Goal: Task Accomplishment & Management: Use online tool/utility

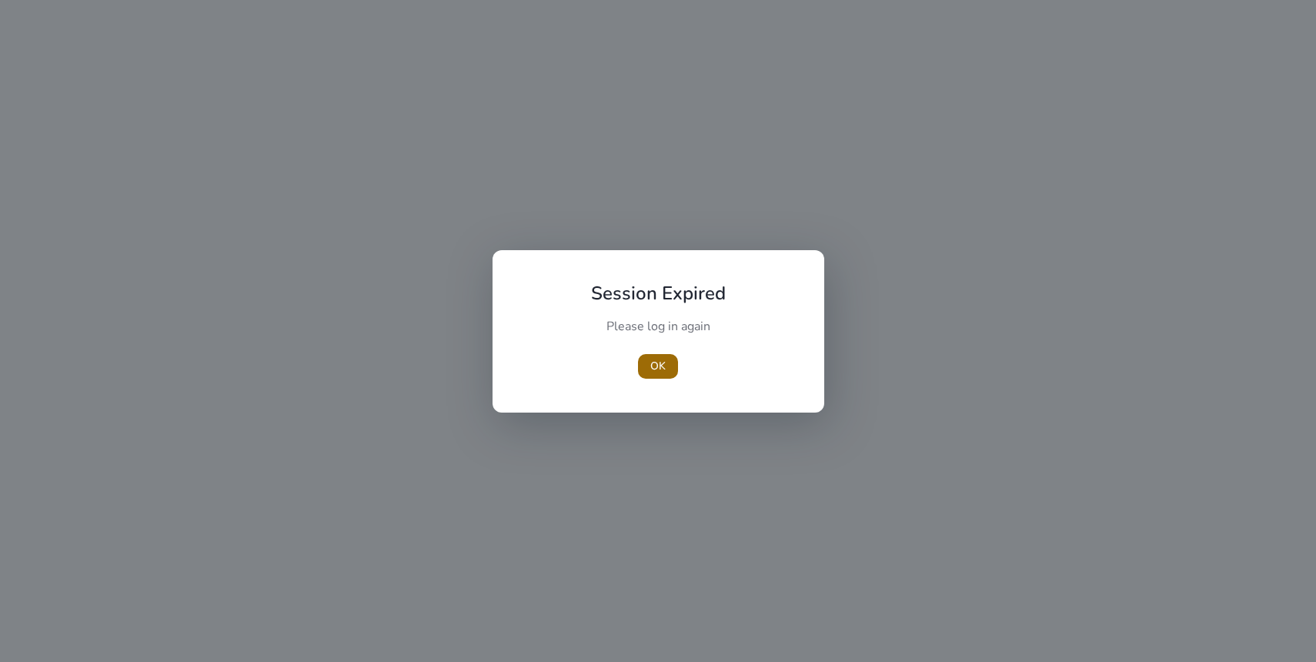
drag, startPoint x: 684, startPoint y: 355, endPoint x: 674, endPoint y: 363, distance: 13.1
click at [684, 356] on div "OK" at bounding box center [659, 366] width 172 height 25
click at [674, 363] on span "button" at bounding box center [658, 366] width 40 height 37
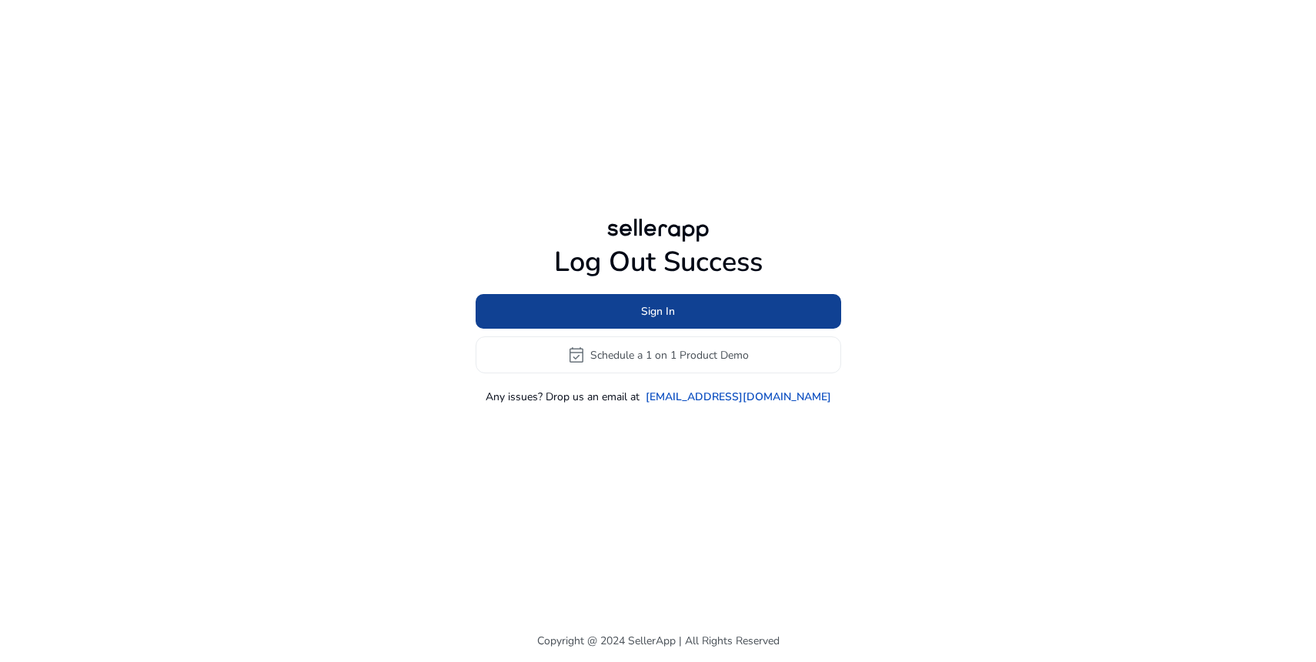
click at [704, 309] on span at bounding box center [659, 311] width 366 height 37
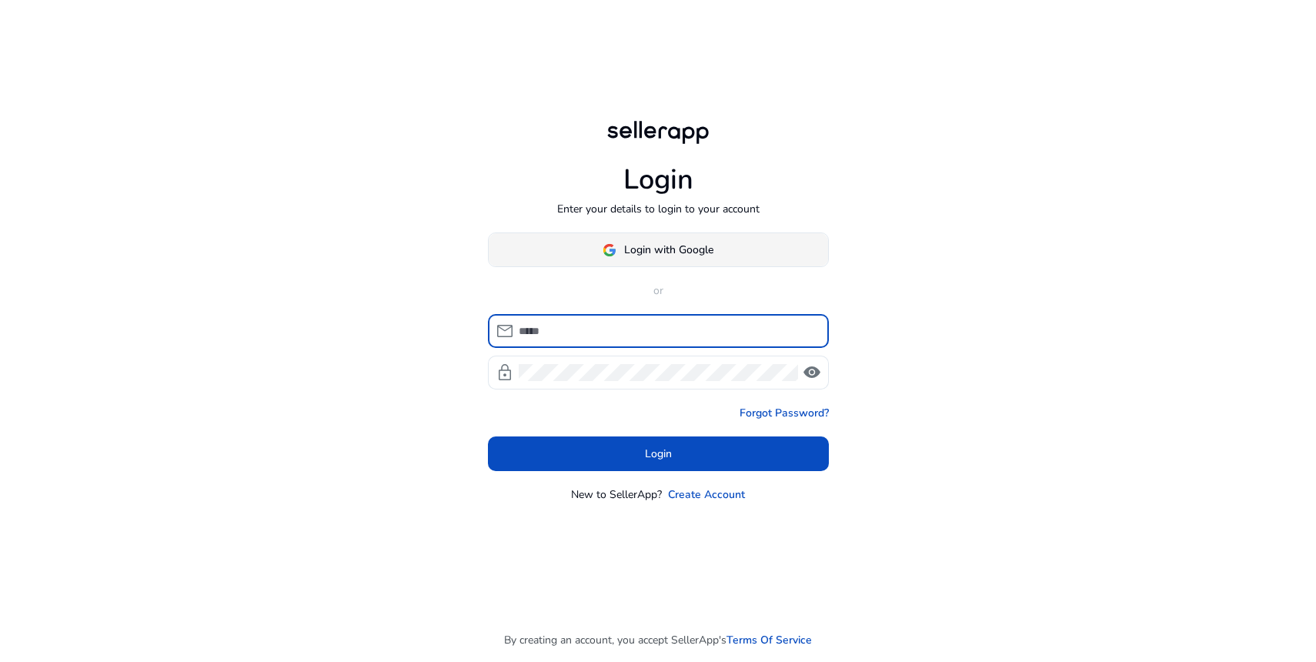
click at [729, 254] on span at bounding box center [659, 250] width 340 height 37
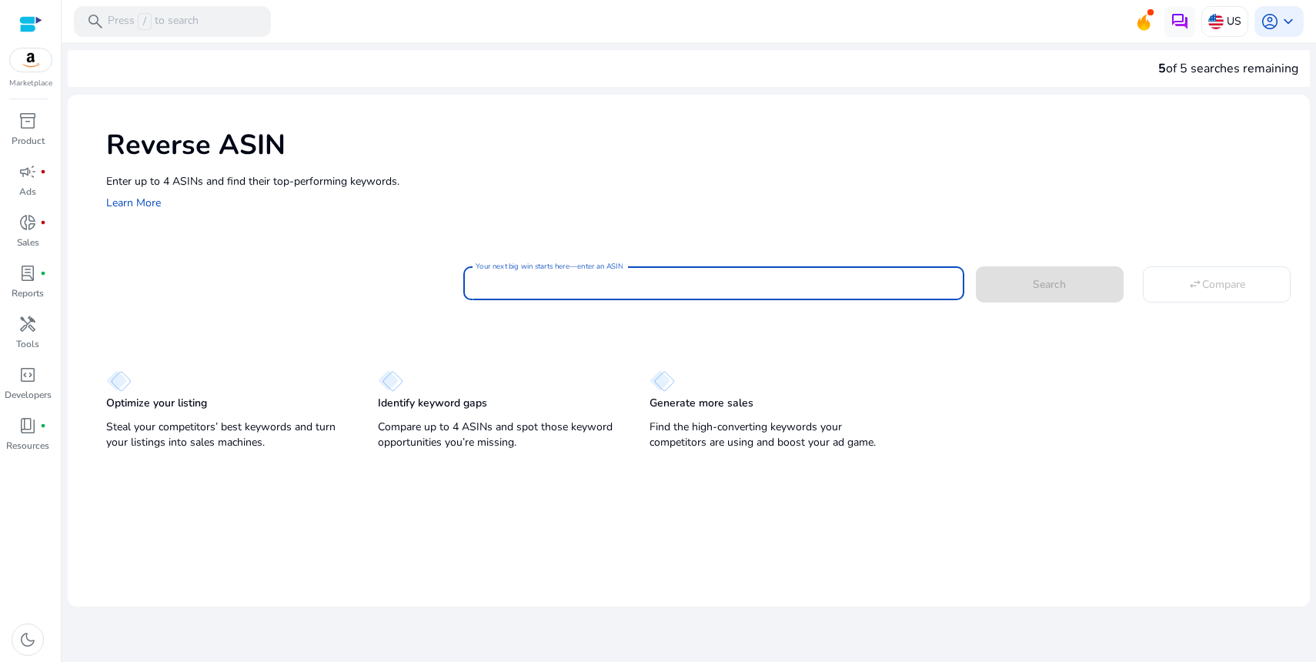
drag, startPoint x: 685, startPoint y: 281, endPoint x: 731, endPoint y: 283, distance: 45.5
click at [685, 281] on input "Your next big win starts here—enter an ASIN" at bounding box center [714, 283] width 476 height 17
paste input "**********"
type input "**********"
click at [1012, 282] on span at bounding box center [1050, 284] width 148 height 37
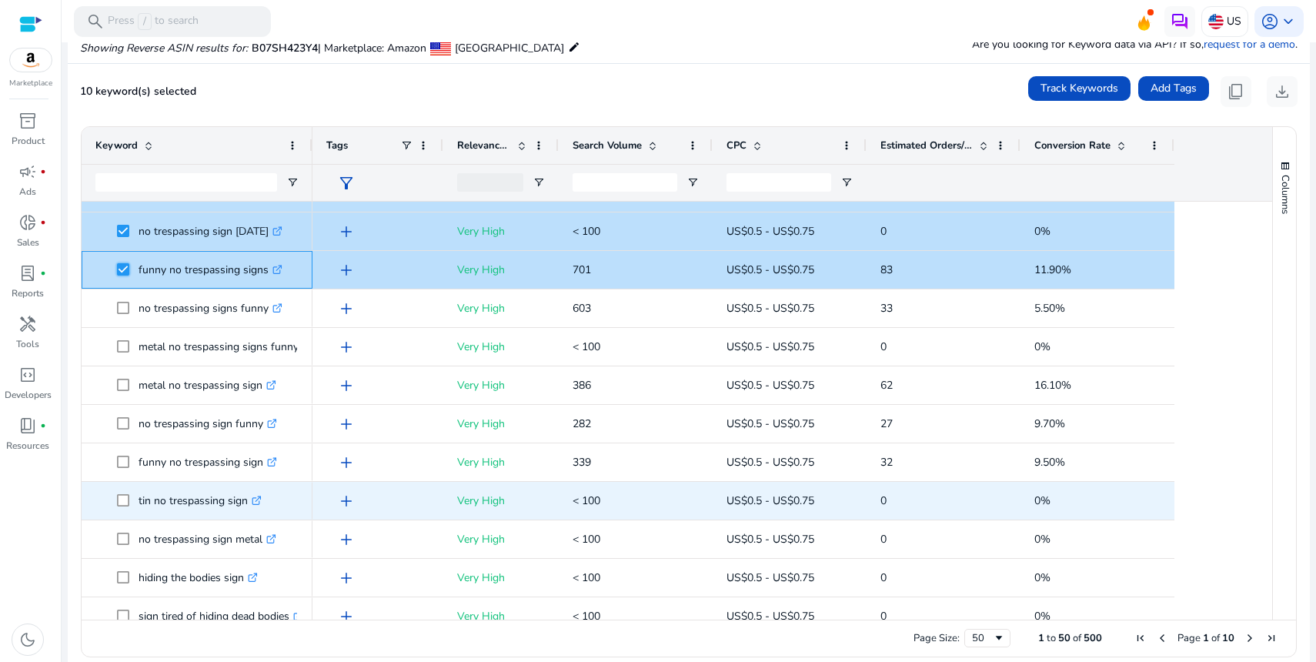
scroll to position [318, 0]
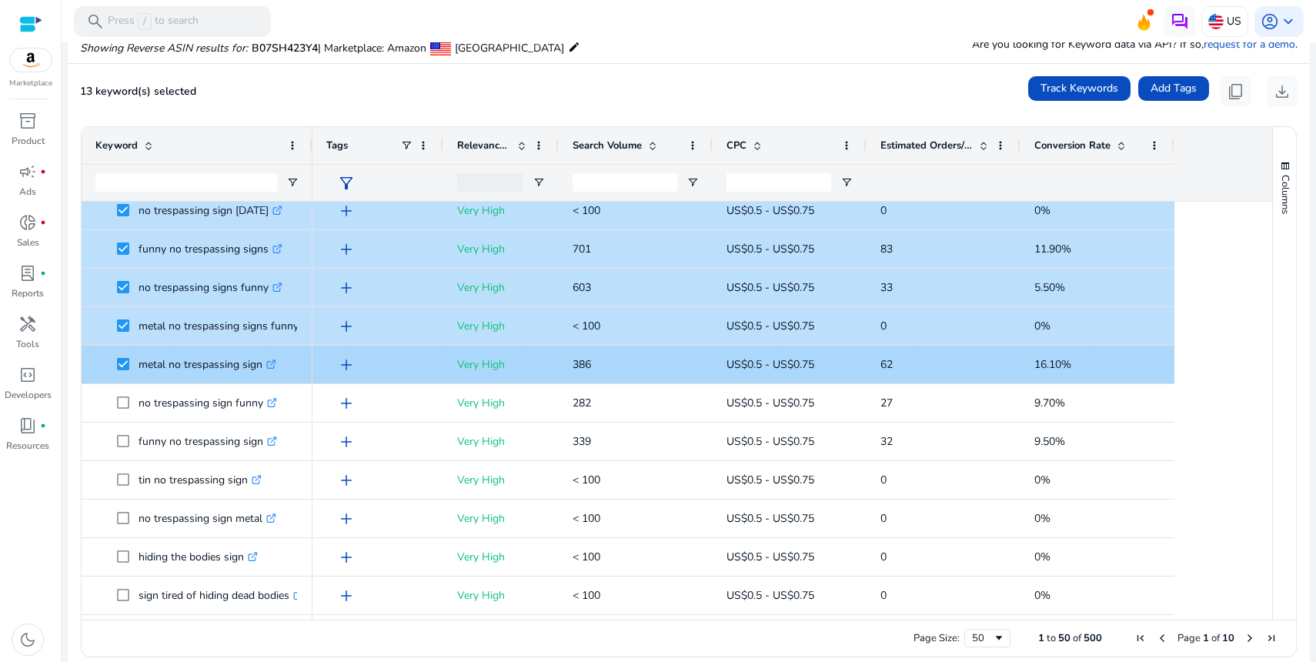
click at [119, 394] on span at bounding box center [128, 403] width 22 height 32
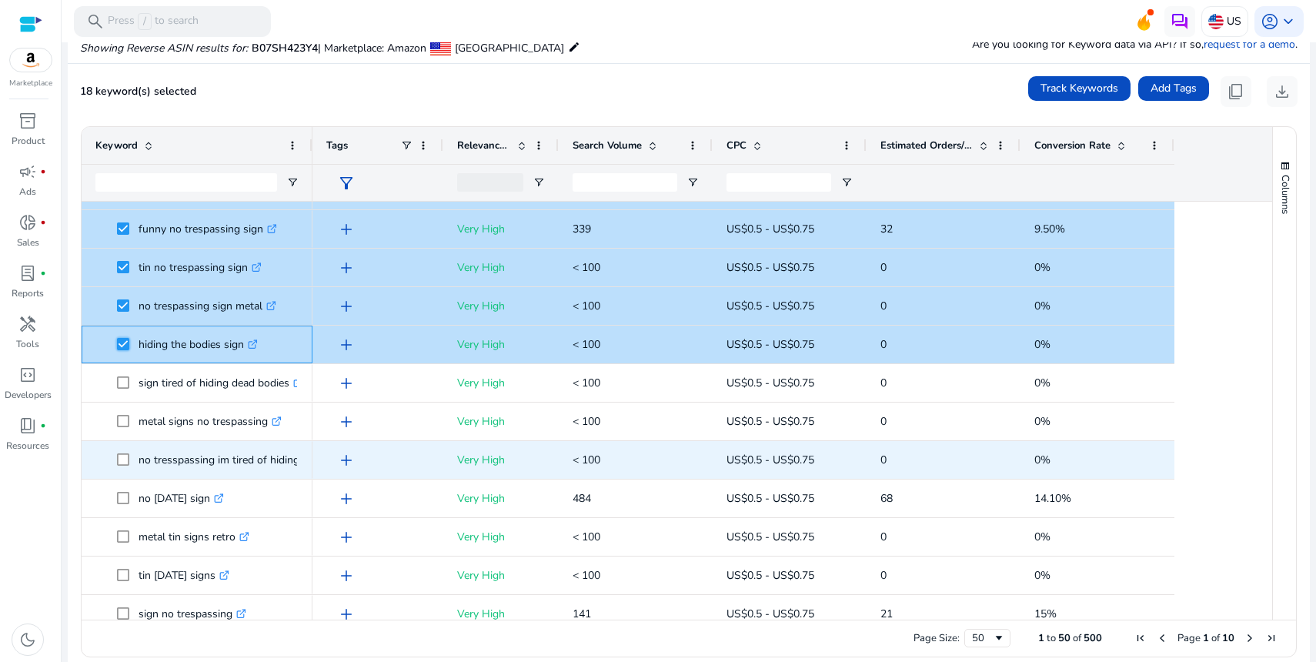
scroll to position [550, 0]
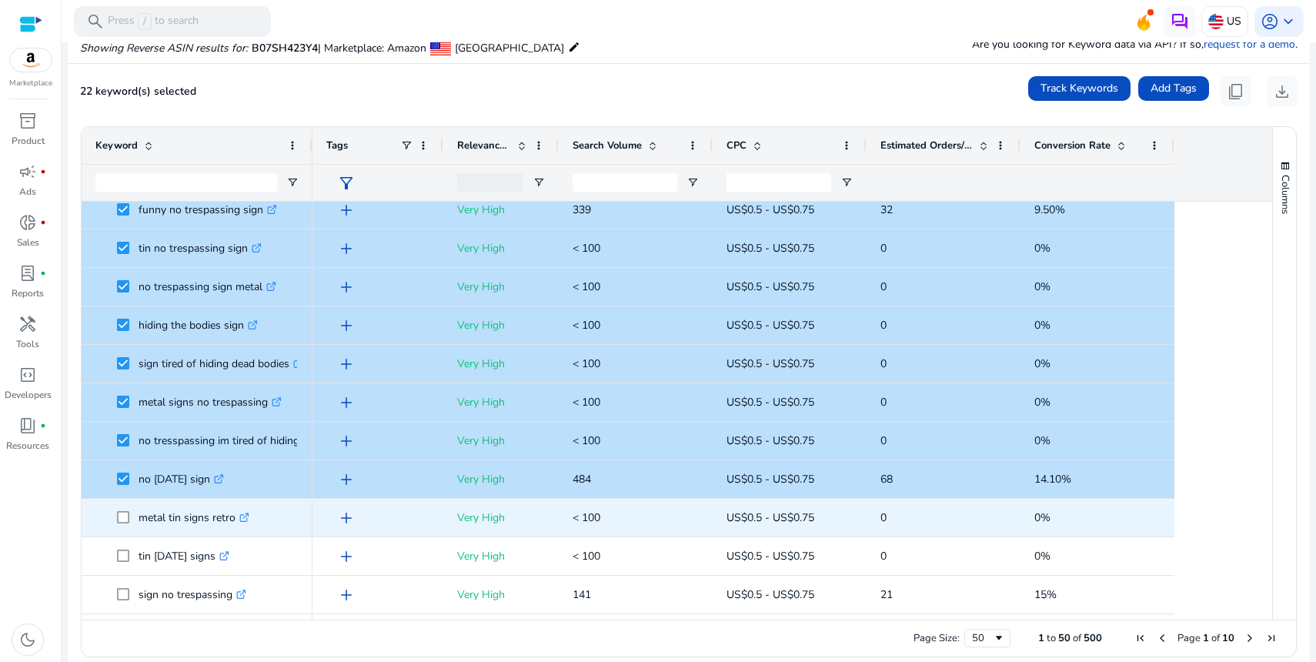
click at [122, 524] on span at bounding box center [128, 518] width 22 height 32
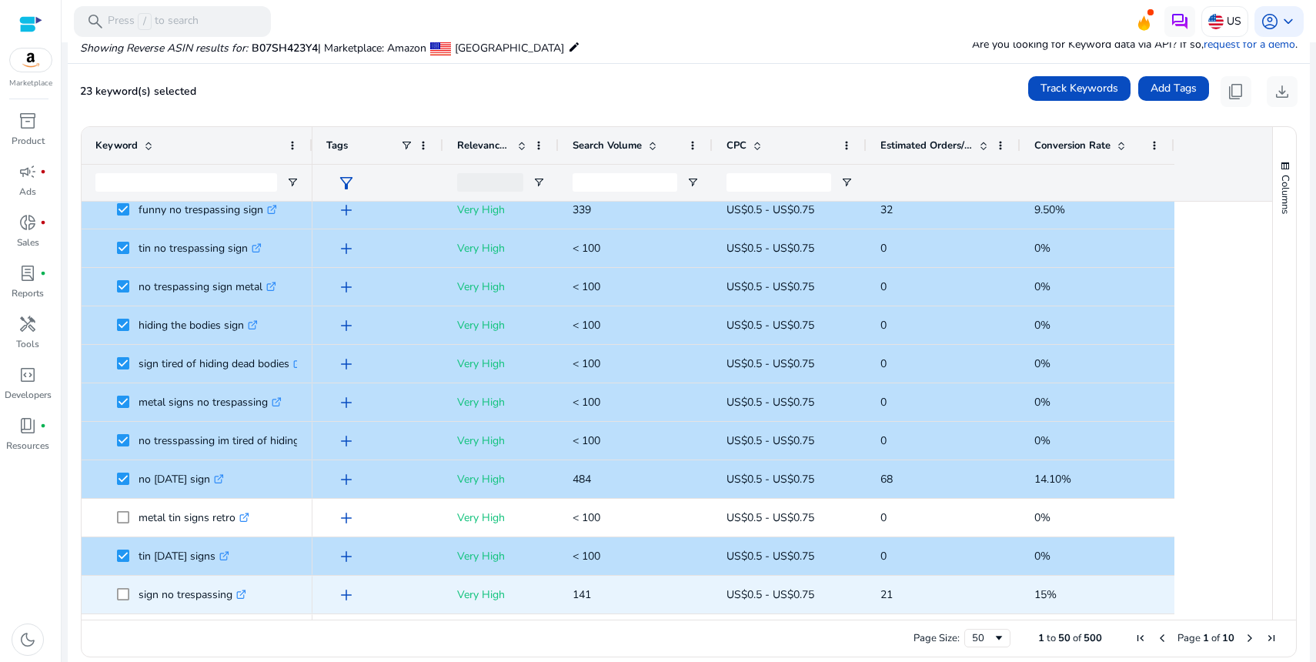
click at [125, 586] on span at bounding box center [128, 595] width 22 height 32
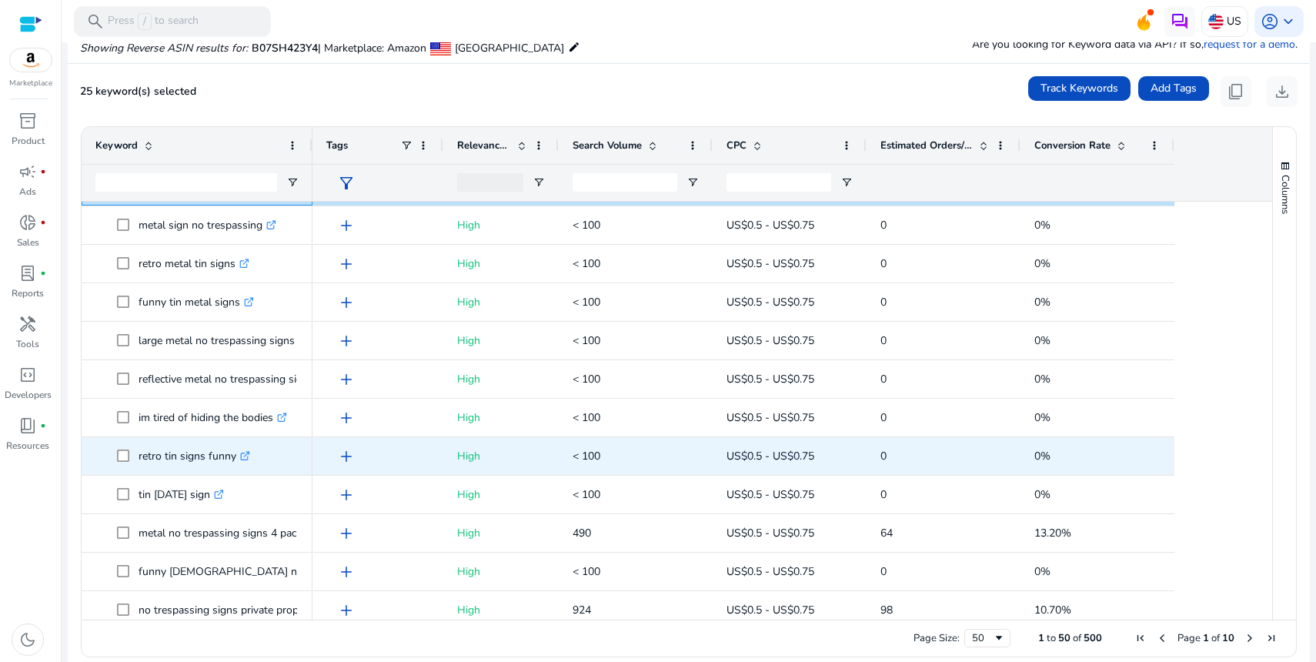
scroll to position [0, 0]
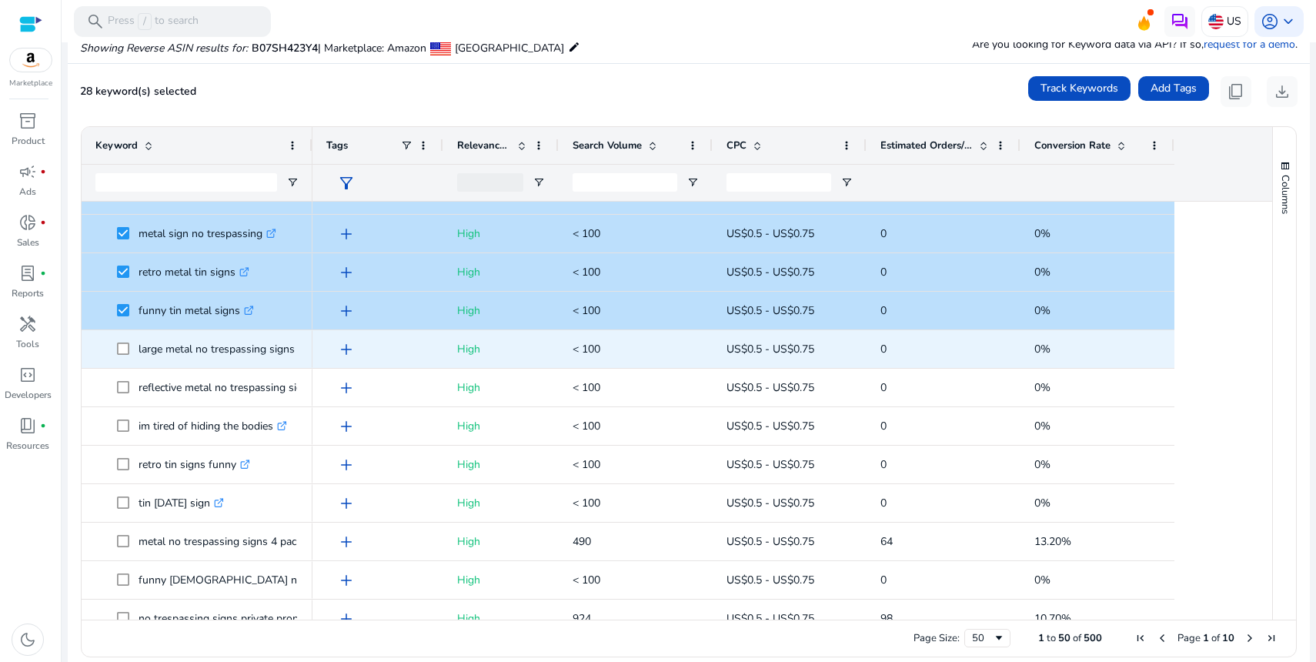
click at [120, 355] on span at bounding box center [128, 349] width 22 height 32
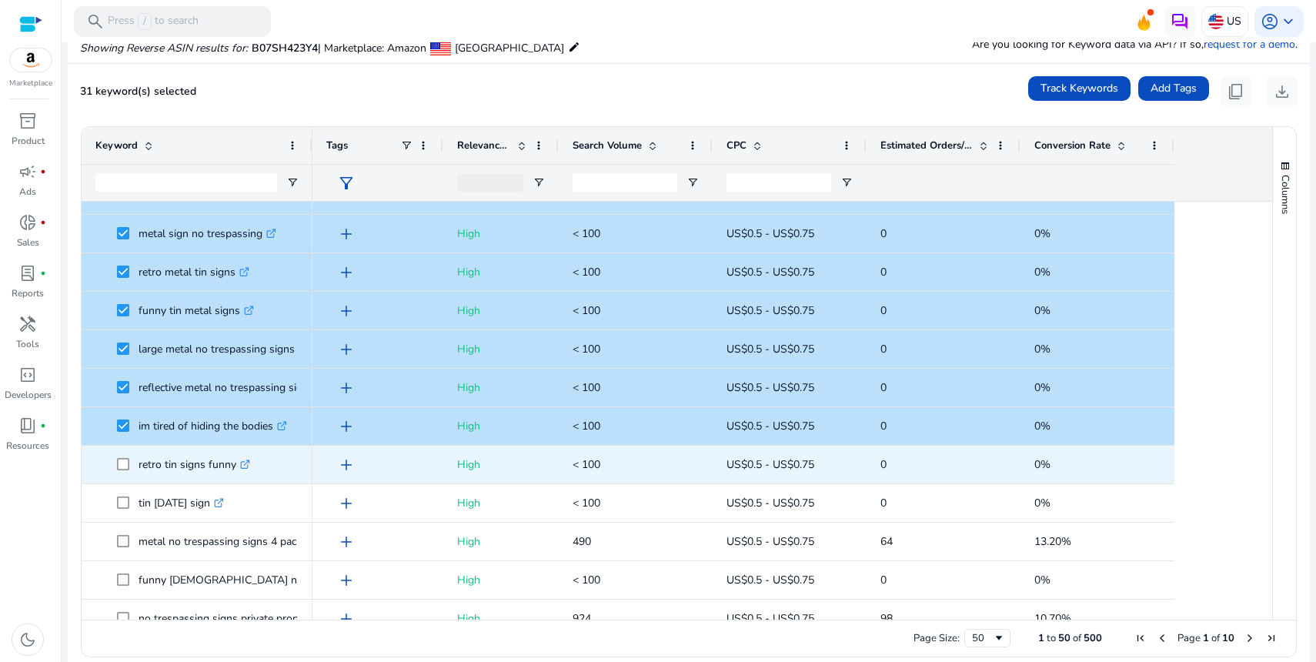
click at [123, 457] on span at bounding box center [128, 465] width 22 height 32
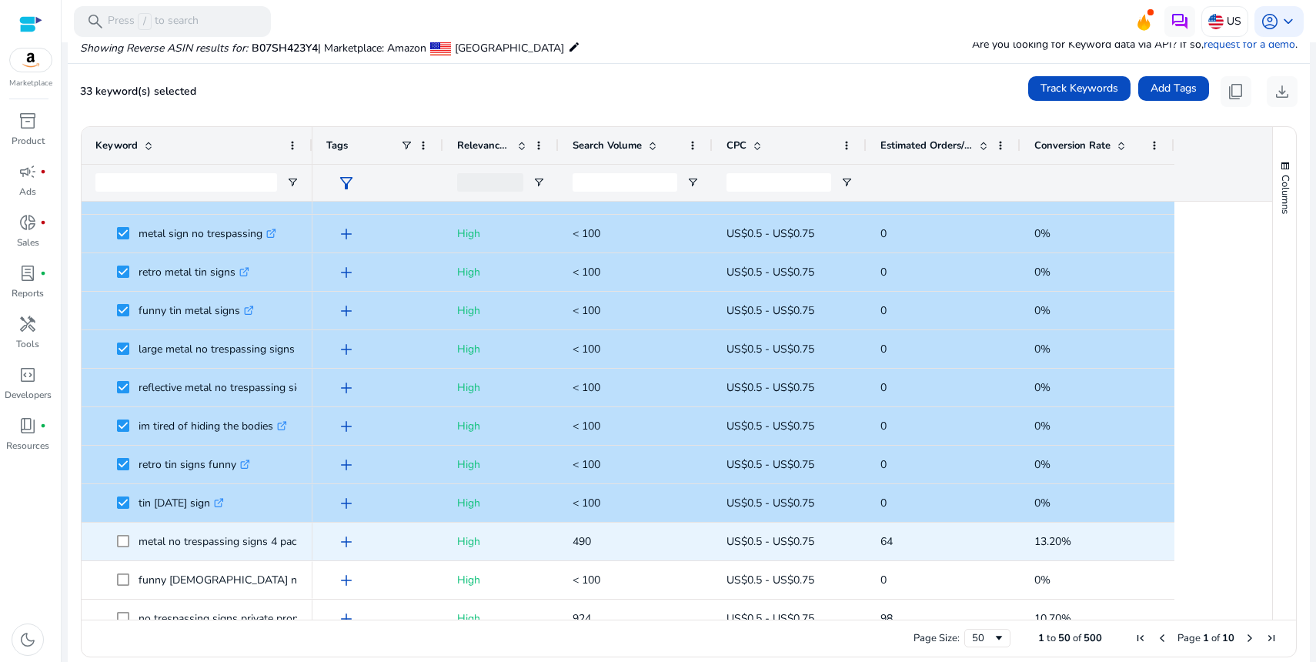
click at [127, 548] on span at bounding box center [128, 542] width 22 height 32
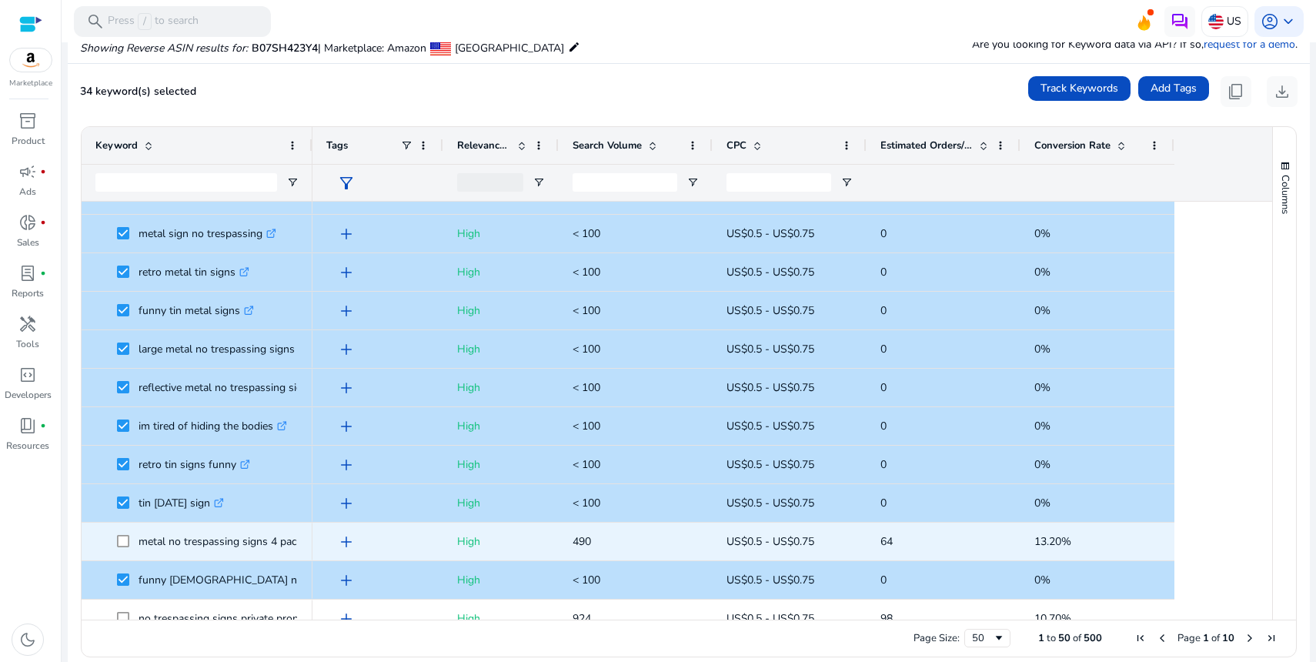
click at [121, 534] on span at bounding box center [128, 542] width 22 height 32
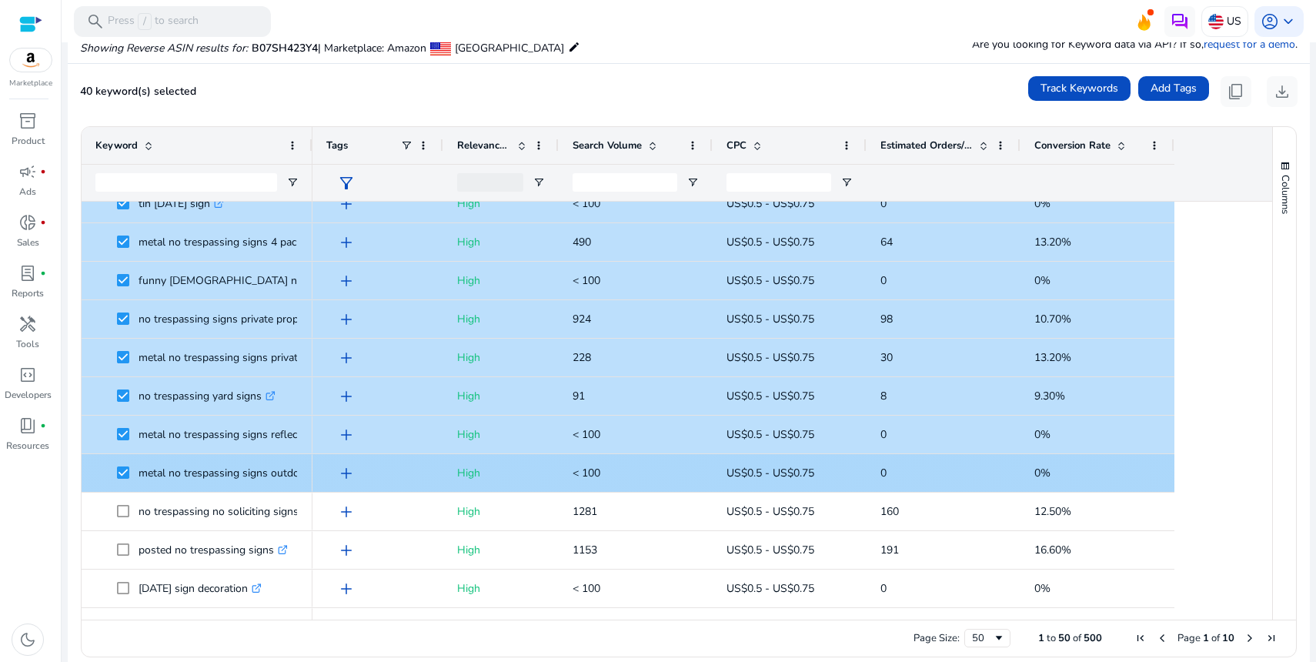
click at [121, 504] on span at bounding box center [128, 512] width 22 height 32
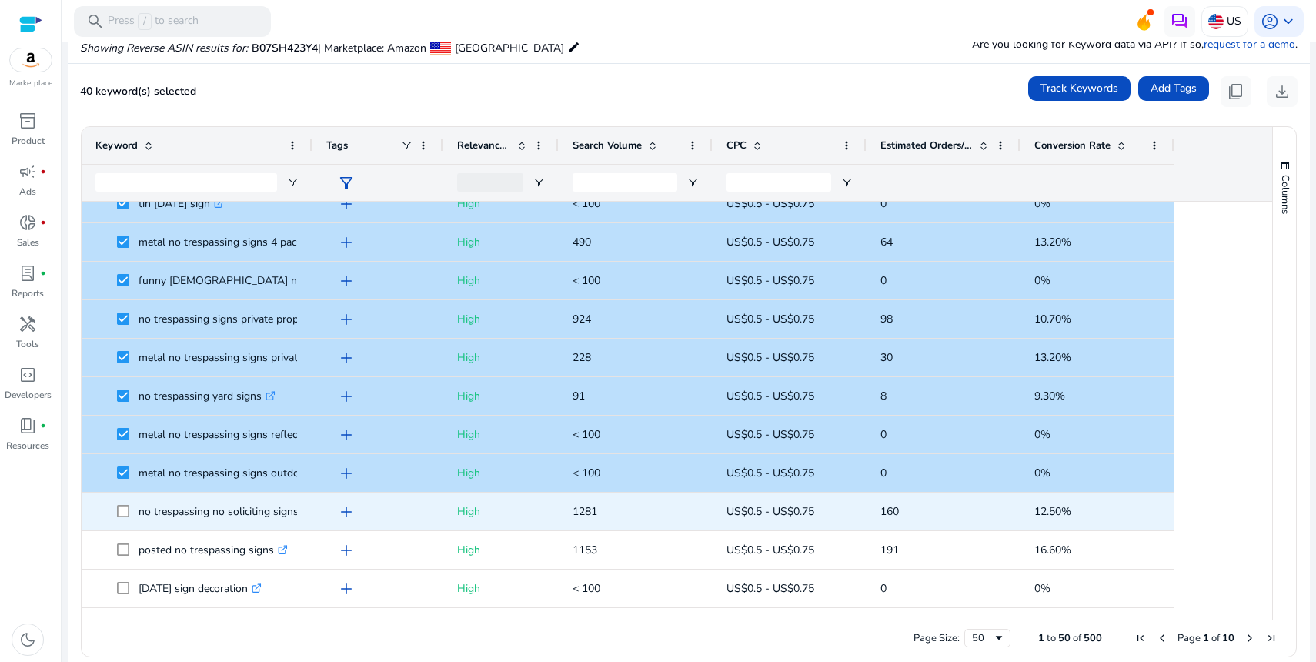
click at [122, 540] on span at bounding box center [128, 550] width 22 height 32
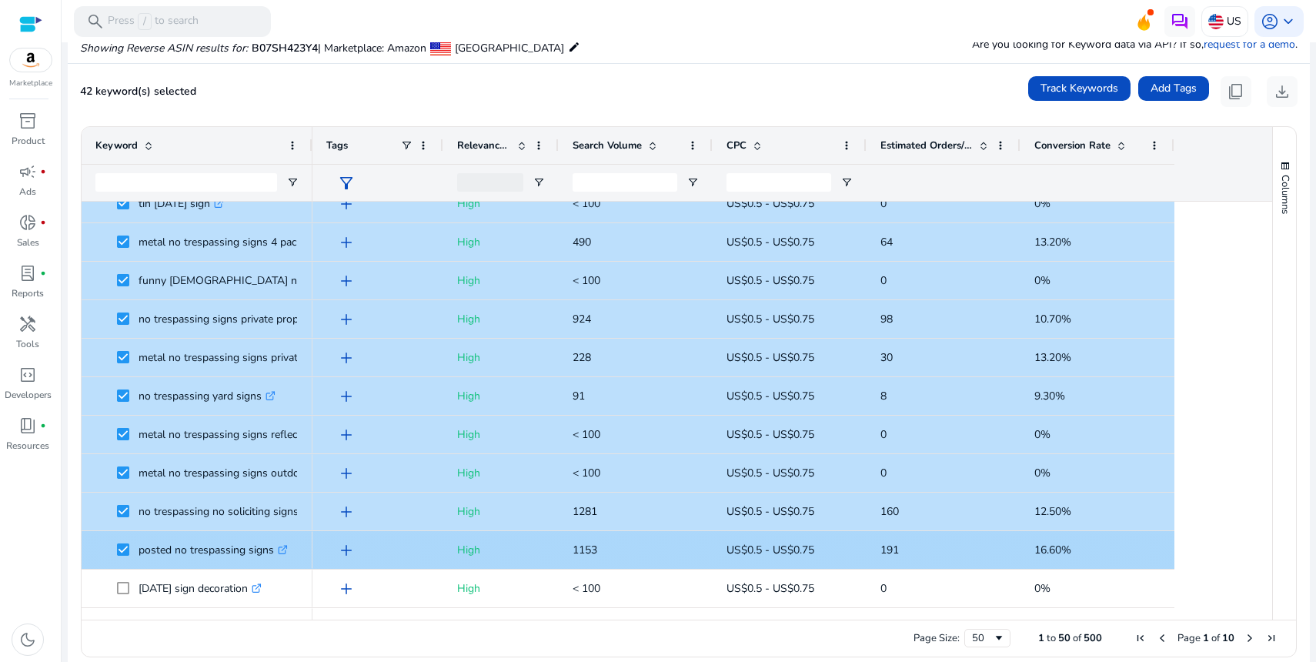
click at [120, 579] on span at bounding box center [128, 589] width 22 height 32
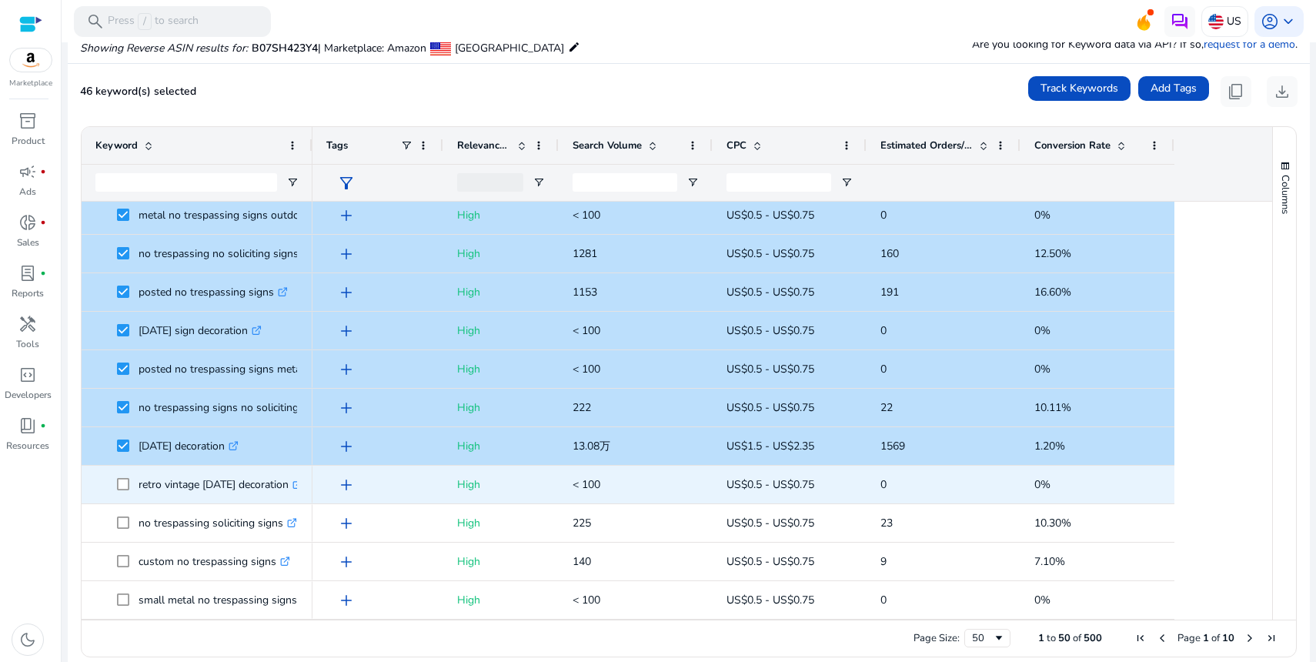
click at [120, 491] on span at bounding box center [128, 485] width 22 height 32
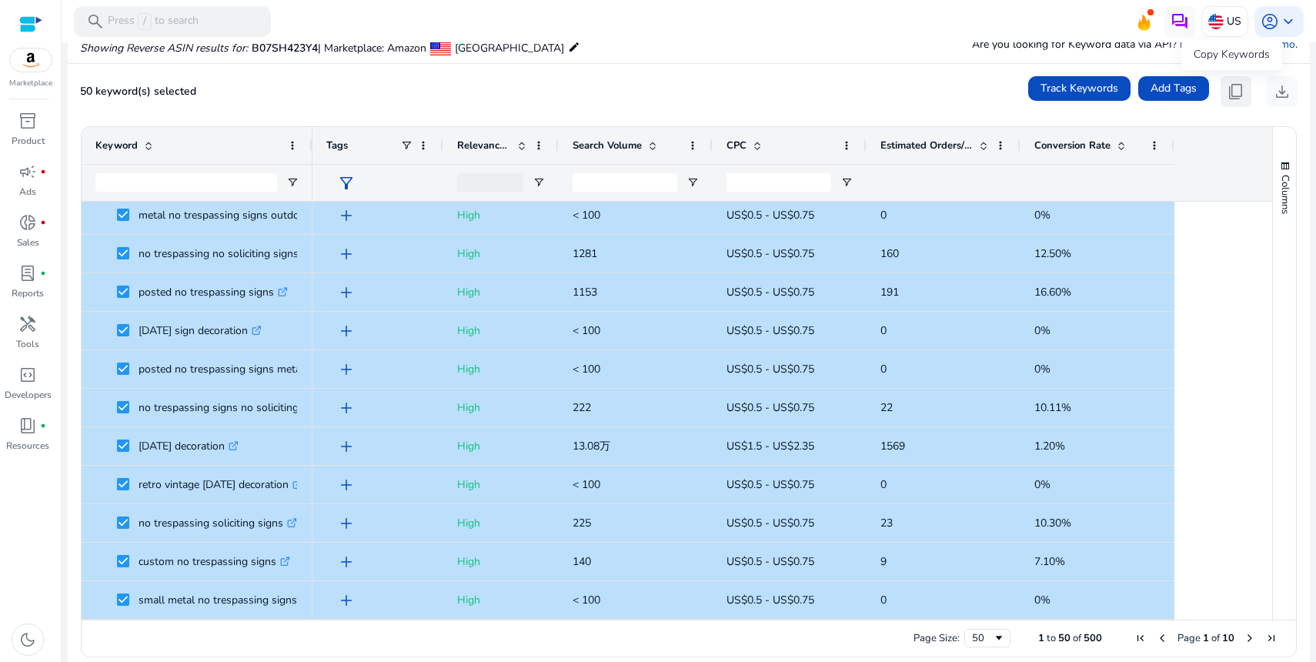
click at [1221, 93] on button "content_copy" at bounding box center [1236, 91] width 31 height 31
click at [1227, 84] on span "content_copy" at bounding box center [1236, 91] width 18 height 18
